Goal: Entertainment & Leisure: Consume media (video, audio)

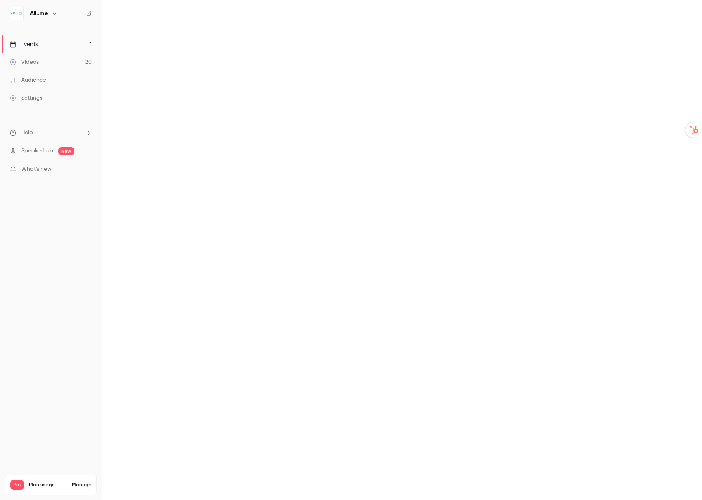
click at [37, 60] on div "Videos" at bounding box center [24, 62] width 29 height 8
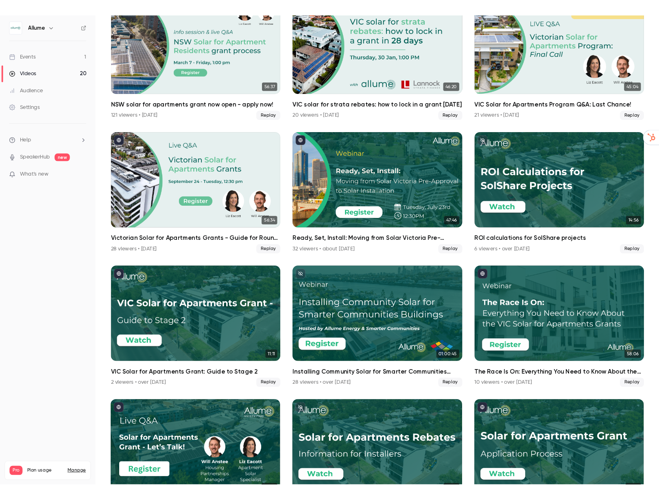
scroll to position [166, 0]
